Goal: Information Seeking & Learning: Learn about a topic

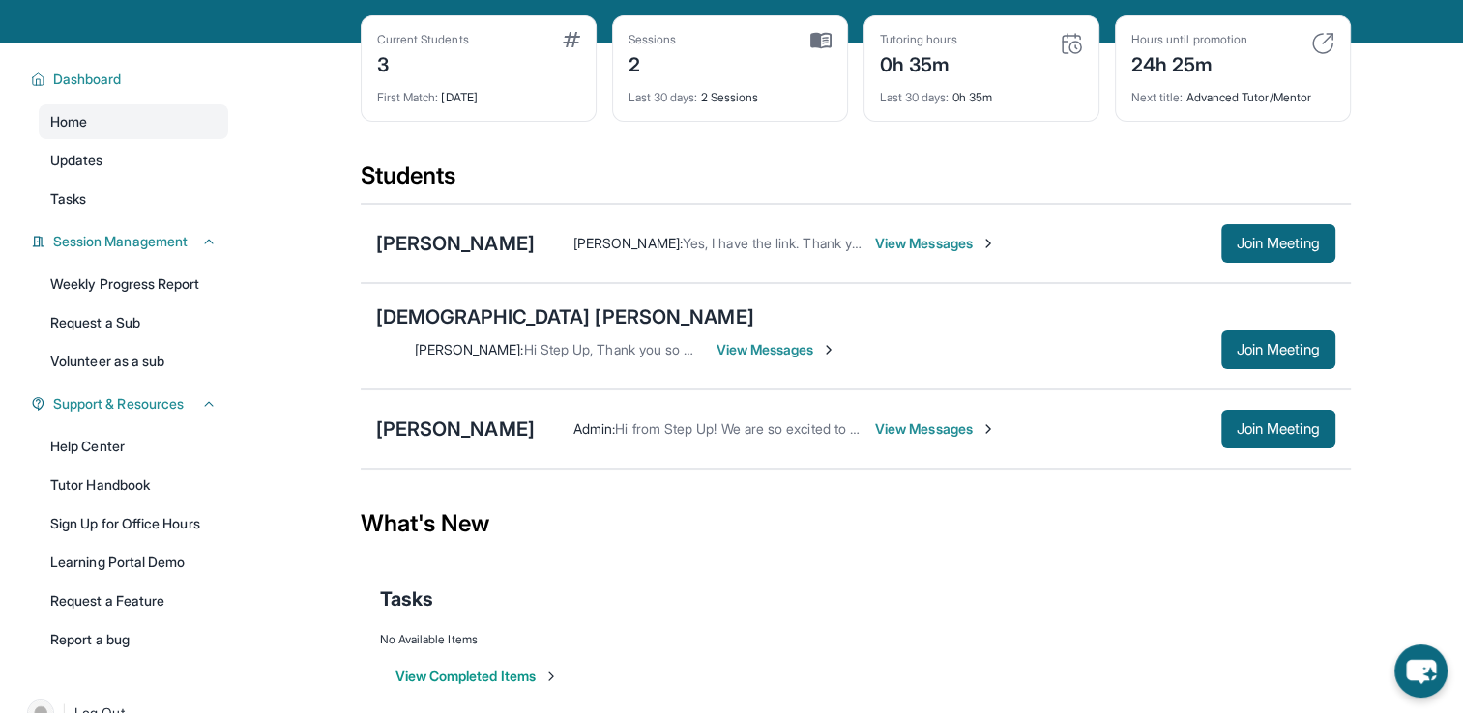
scroll to position [85, 0]
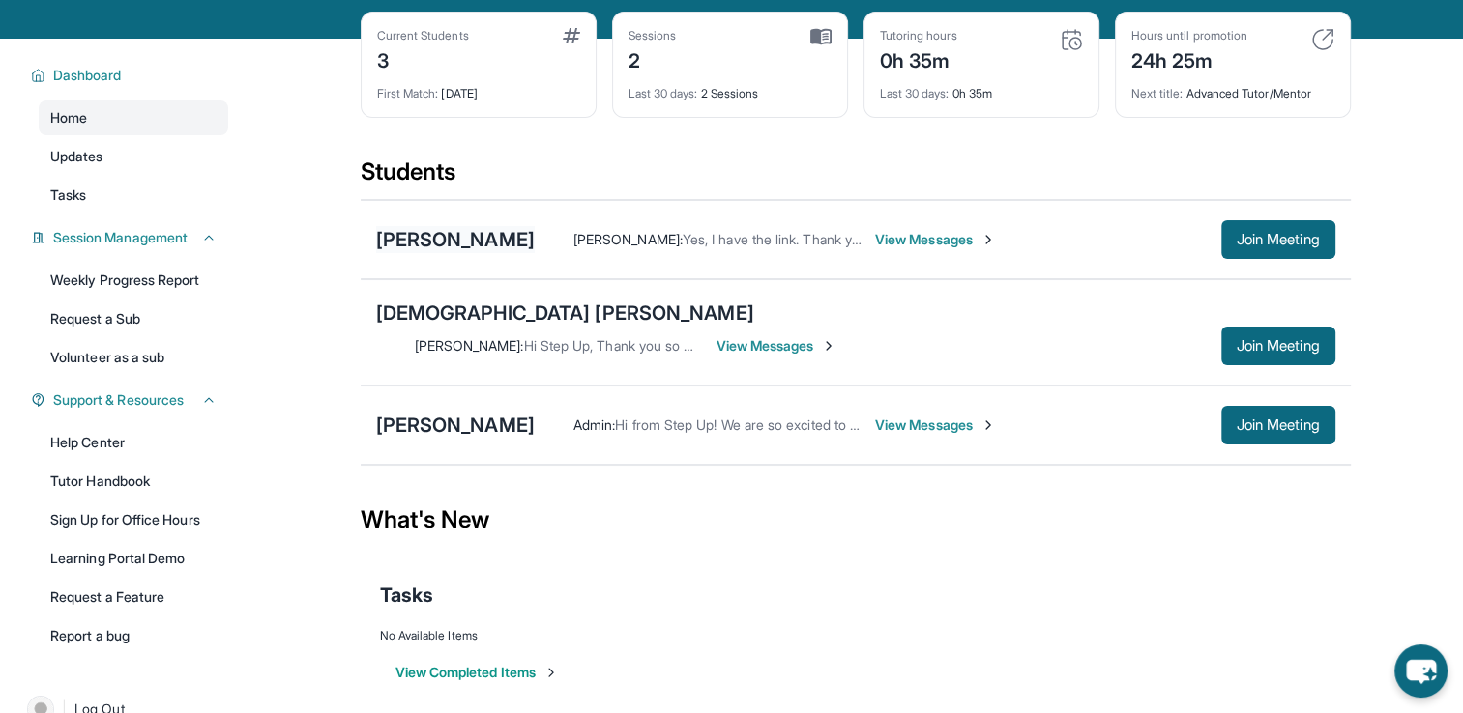
click at [530, 253] on div "[PERSON_NAME]" at bounding box center [455, 239] width 159 height 27
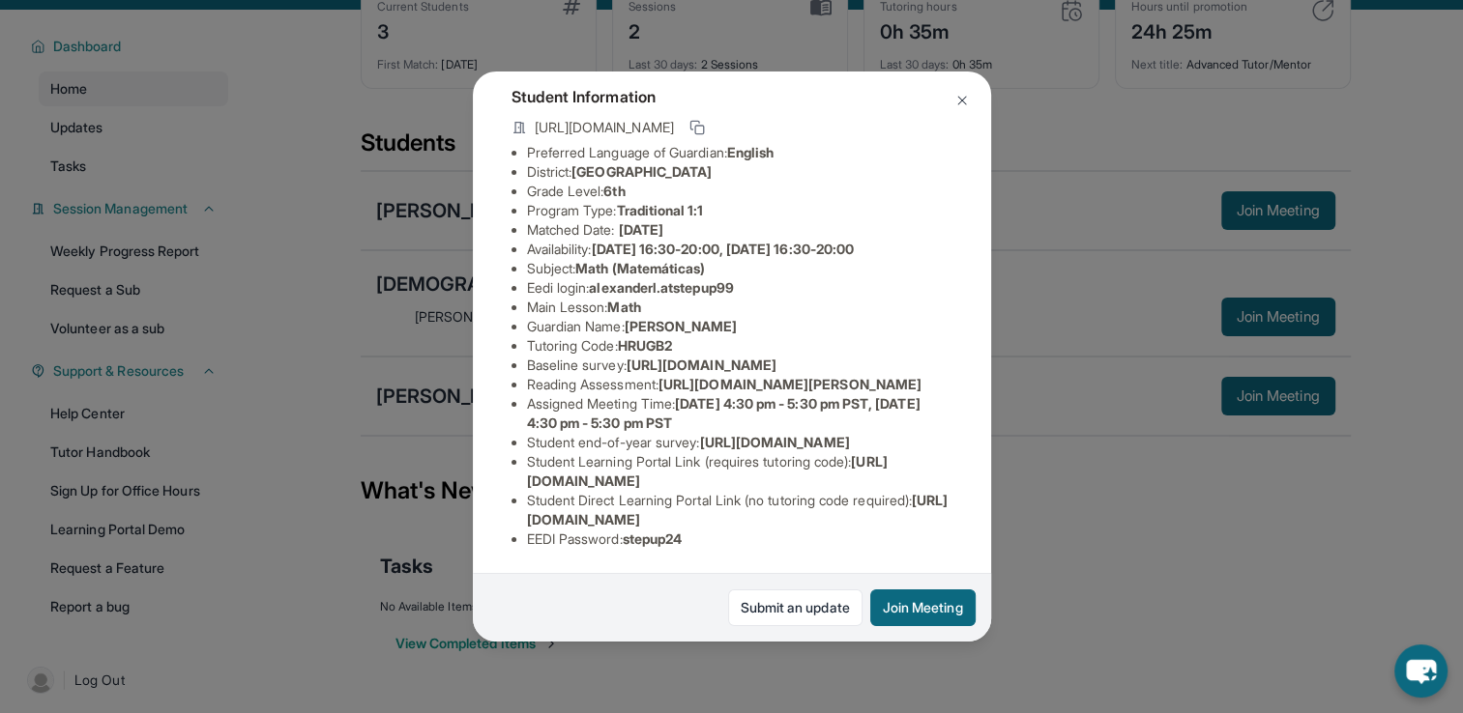
scroll to position [115, 0]
click at [967, 103] on img at bounding box center [961, 100] width 15 height 15
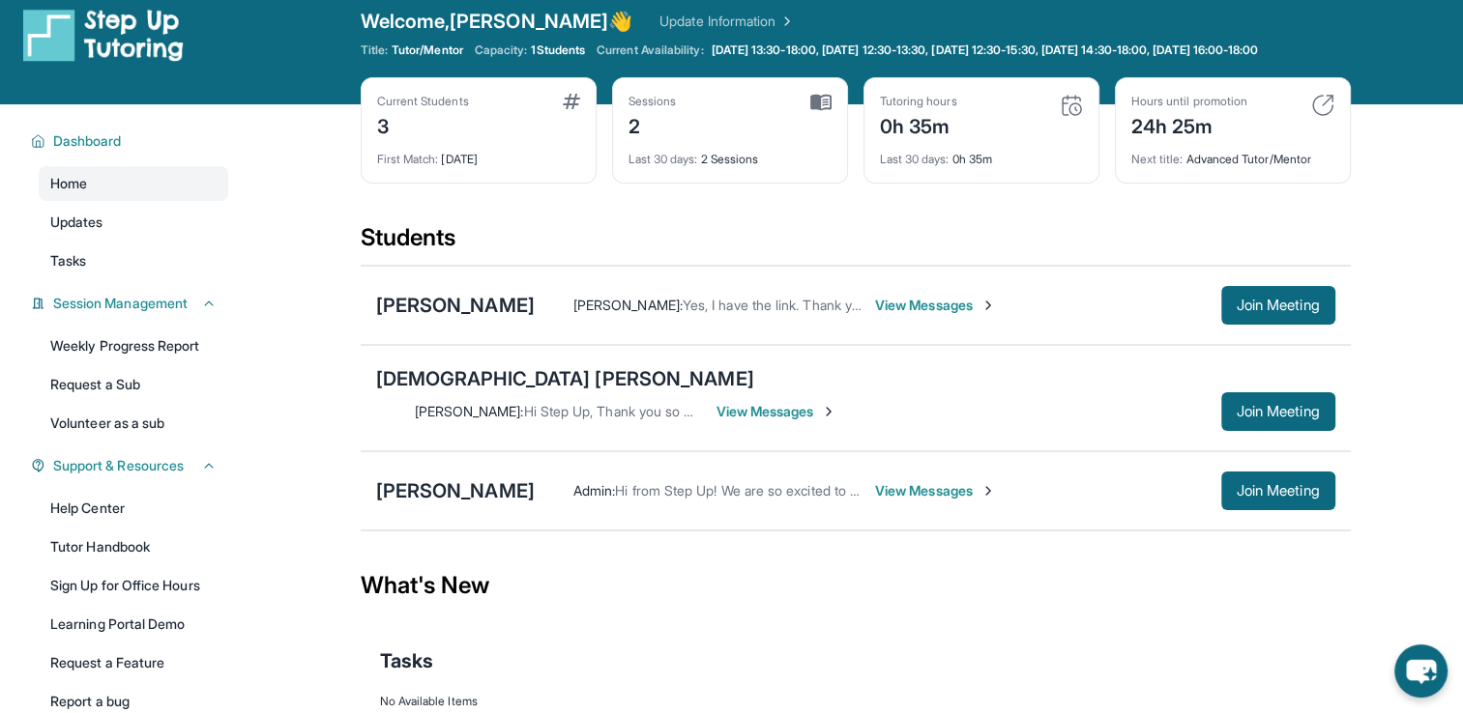
scroll to position [0, 0]
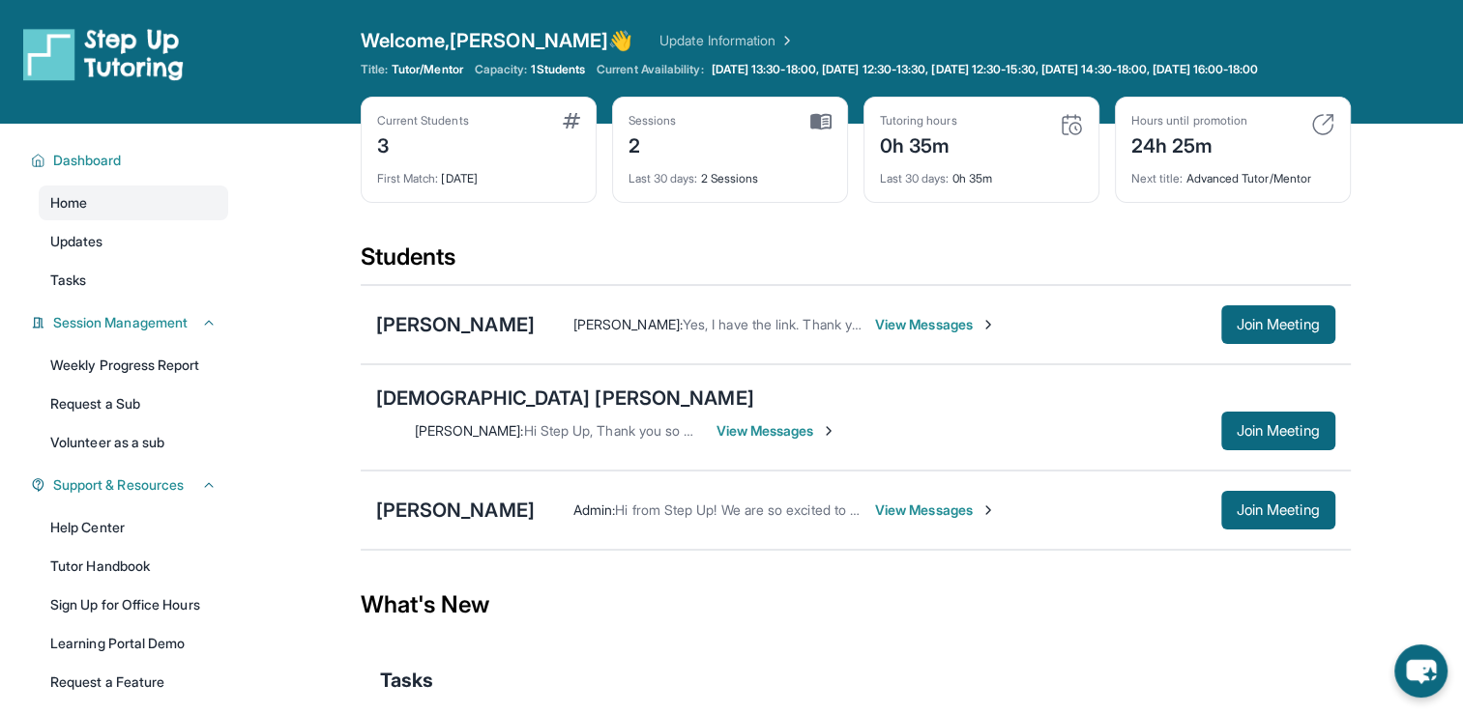
click at [1320, 136] on img at bounding box center [1322, 124] width 23 height 23
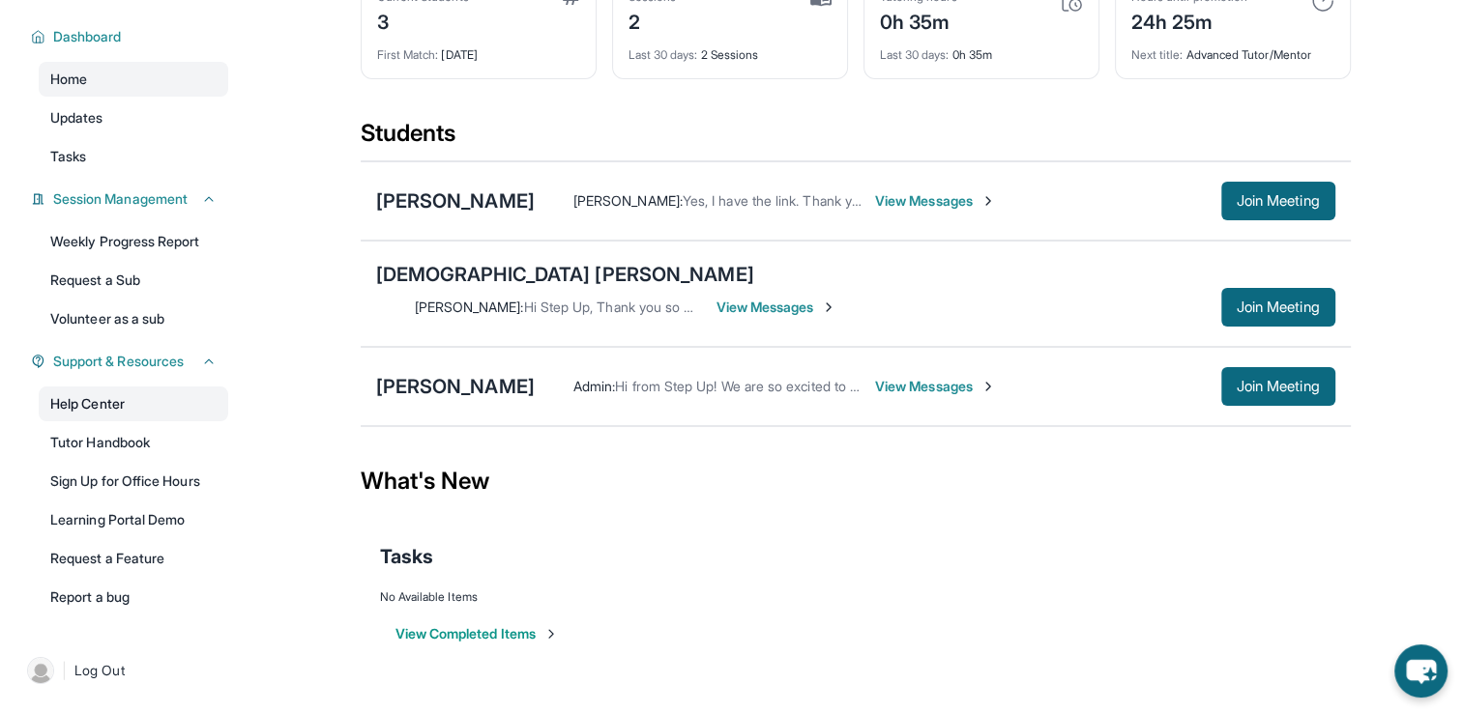
click at [180, 411] on link "Help Center" at bounding box center [133, 404] width 189 height 35
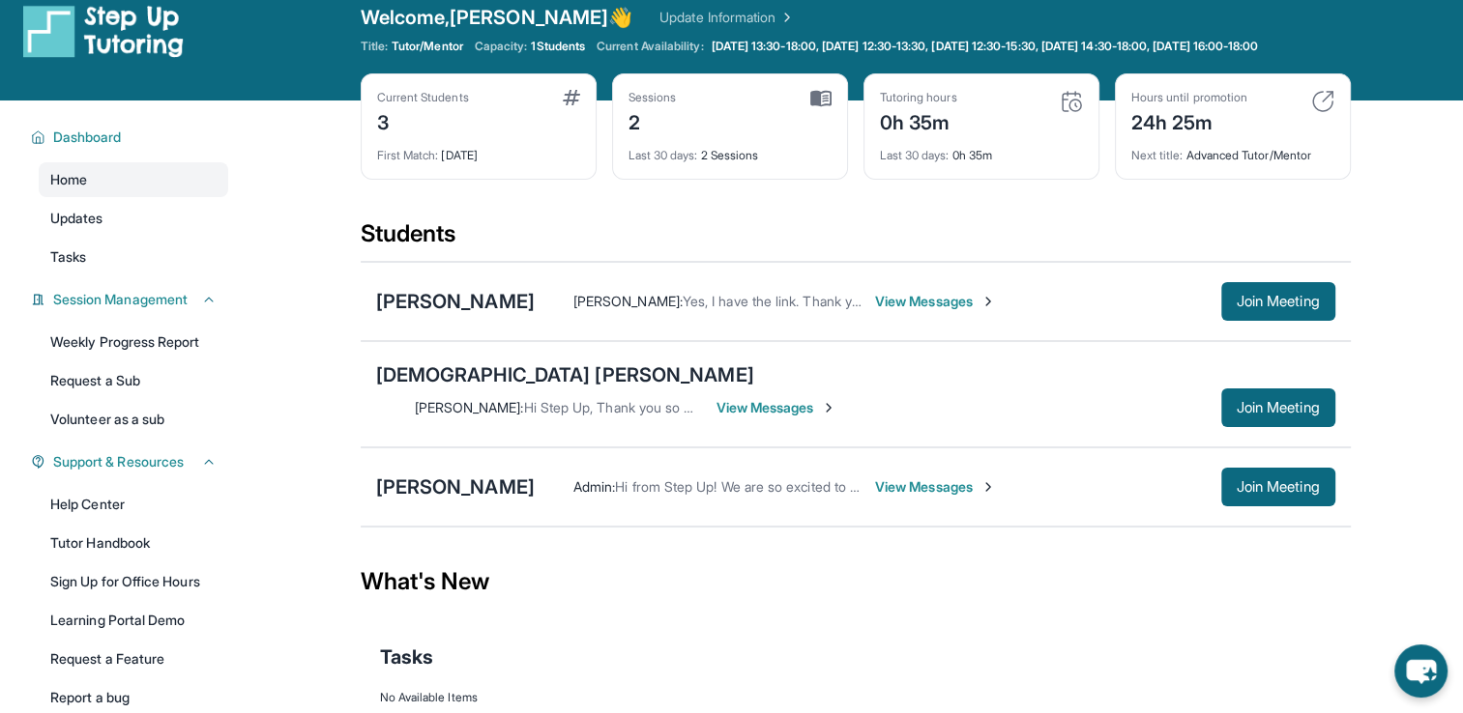
scroll to position [0, 0]
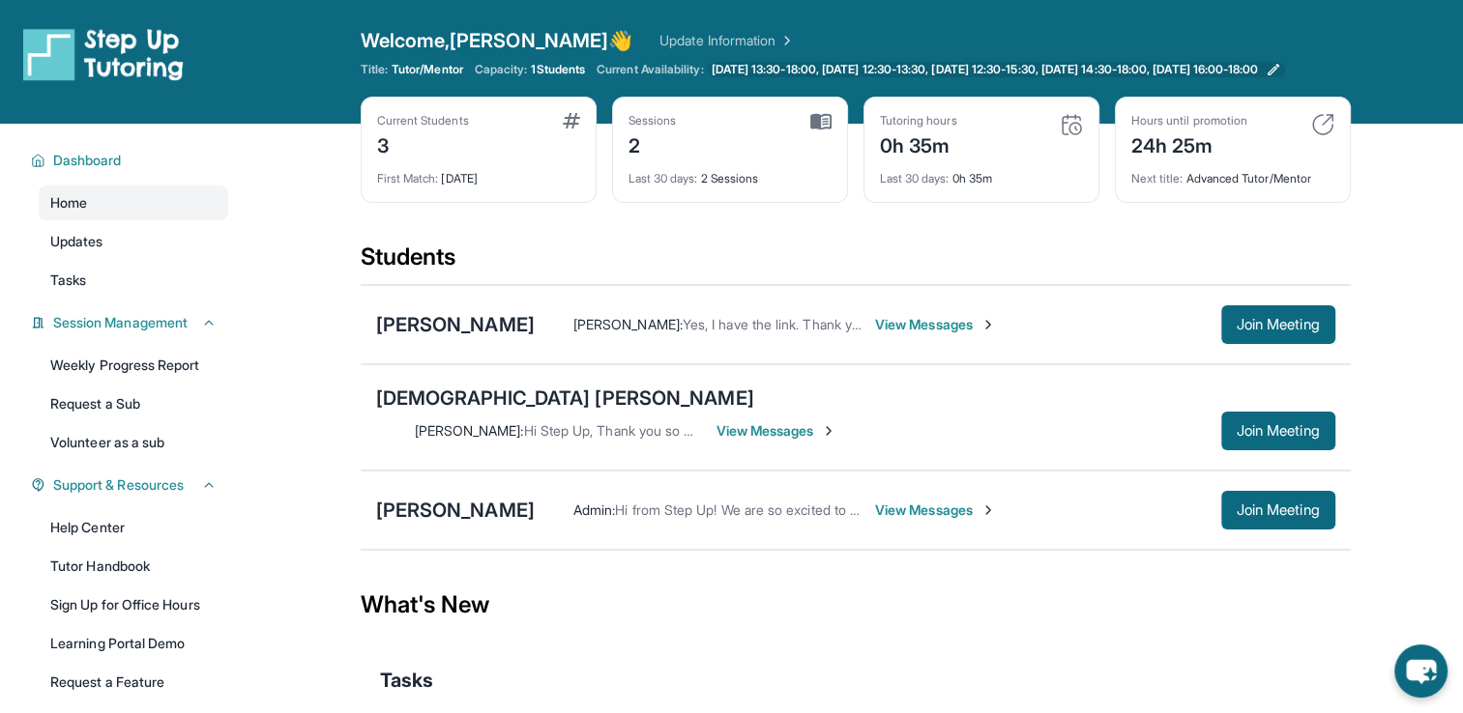
drag, startPoint x: 1090, startPoint y: 94, endPoint x: 1090, endPoint y: 72, distance: 22.2
click at [1090, 72] on div "Welcome, [PERSON_NAME] 👋 Update Information Title: Tutor/Mentor Capacity: 1 Stu…" at bounding box center [856, 62] width 990 height 70
click at [1090, 72] on span "[DATE] 13:30-18:00, [DATE] 12:30-13:30, [DATE] 12:30-15:30, [DATE] 14:30-18:00,…" at bounding box center [984, 69] width 547 height 15
